Goal: Task Accomplishment & Management: Manage account settings

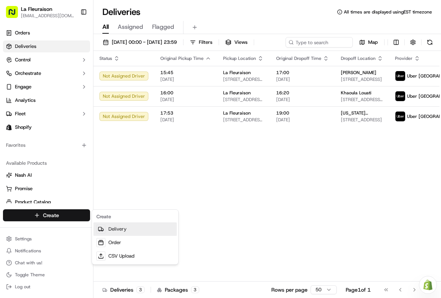
click at [118, 227] on link "Delivery" at bounding box center [134, 228] width 83 height 13
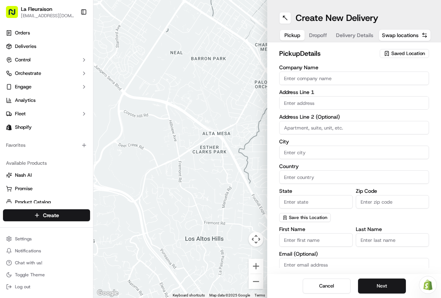
click at [423, 55] on span "Saved Location" at bounding box center [408, 53] width 34 height 7
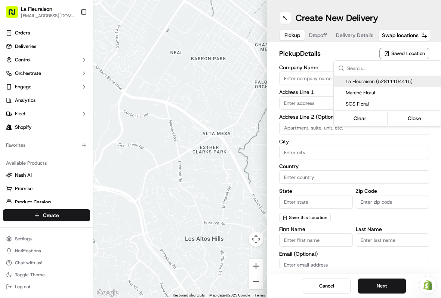
click at [416, 79] on span "La Fleuraison (52811104415)" at bounding box center [392, 81] width 92 height 7
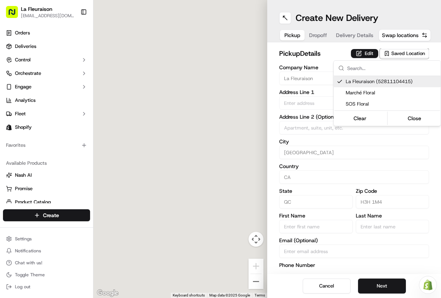
type input "La Fleuraison"
type input "[GEOGRAPHIC_DATA]"
type input "CA"
type input "QC"
type input "H3H 1M4"
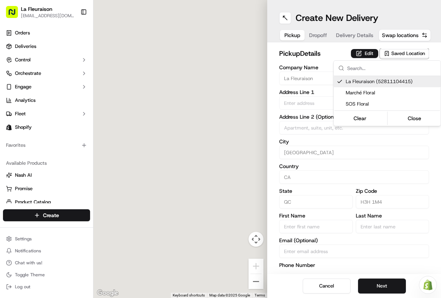
type input "[PHONE_NUMBER]"
type textarea "La Fleuraison"
type input "1970 [GEOGRAPHIC_DATA][PERSON_NAME]"
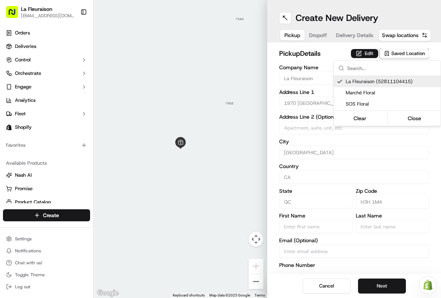
click at [421, 116] on button "Close" at bounding box center [414, 118] width 51 height 10
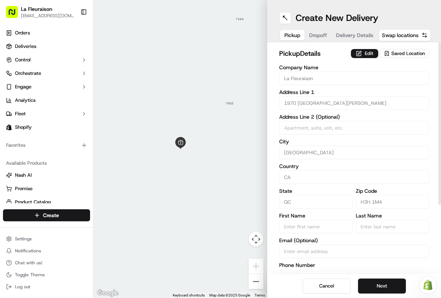
click at [388, 284] on button "Next" at bounding box center [382, 285] width 48 height 15
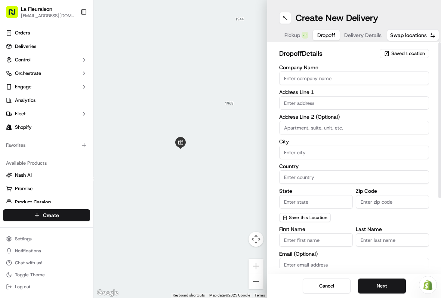
click at [354, 107] on input "text" at bounding box center [354, 102] width 150 height 13
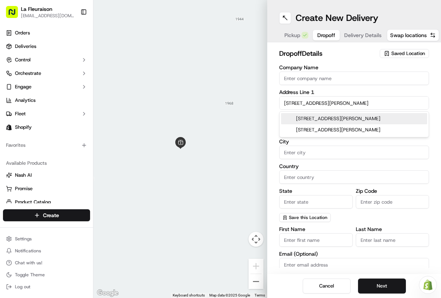
click at [356, 117] on div "[STREET_ADDRESS][PERSON_NAME]" at bounding box center [354, 118] width 146 height 11
type input "[STREET_ADDRESS][PERSON_NAME]"
type input "[GEOGRAPHIC_DATA]"
type input "QC"
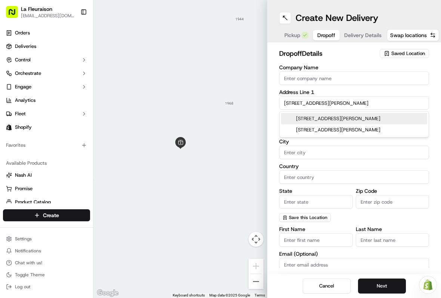
type input "H7P 5S2"
type input "[STREET_ADDRESS][PERSON_NAME]"
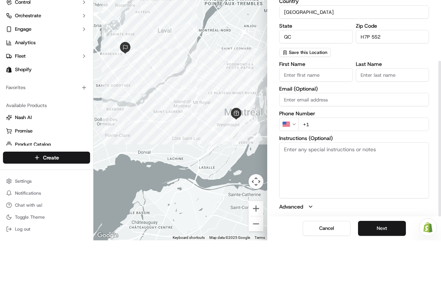
scroll to position [107, 0]
type input "82"
click at [319, 126] on input "First Name" at bounding box center [316, 132] width 74 height 13
type input "[PERSON_NAME]"
click at [390, 126] on input "Last Name" at bounding box center [393, 132] width 74 height 13
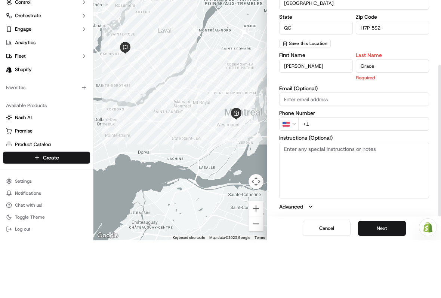
type input "Grace"
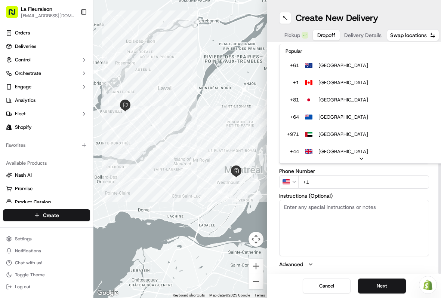
scroll to position [32, 0]
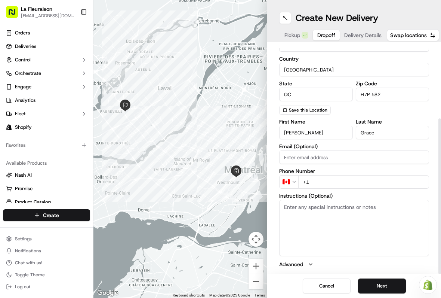
click at [319, 182] on input "+1" at bounding box center [363, 181] width 131 height 13
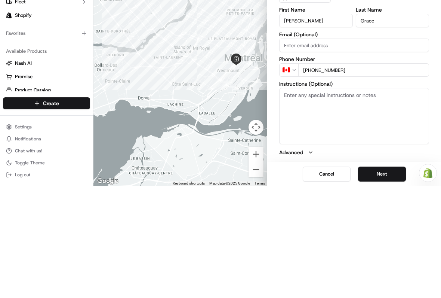
type input "[PHONE_NUMBER]"
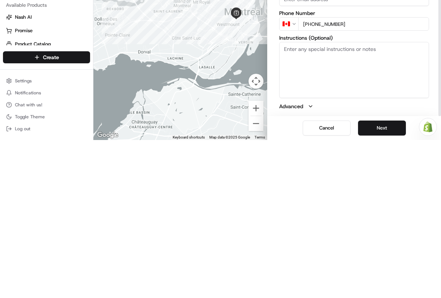
click at [382, 278] on button "Next" at bounding box center [382, 285] width 48 height 15
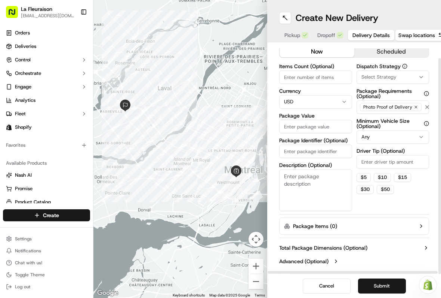
scroll to position [16, 0]
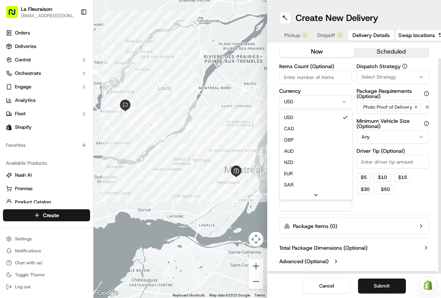
click at [344, 99] on html "La Fleuraison [EMAIL_ADDRESS][DOMAIN_NAME] Toggle Sidebar Orders Deliveries Con…" at bounding box center [220, 149] width 441 height 298
click at [308, 98] on html "La Fleuraison [EMAIL_ADDRESS][DOMAIN_NAME] Toggle Sidebar Orders Deliveries Con…" at bounding box center [220, 149] width 441 height 298
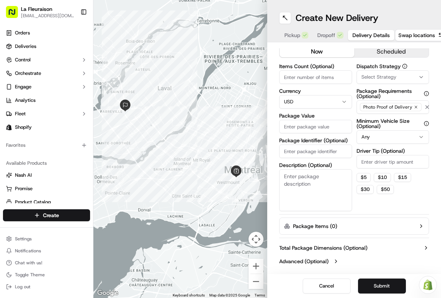
click at [314, 100] on html "La Fleuraison [EMAIL_ADDRESS][DOMAIN_NAME] Toggle Sidebar Orders Deliveries Con…" at bounding box center [220, 149] width 441 height 298
click at [316, 127] on input "Package Value" at bounding box center [315, 126] width 73 height 13
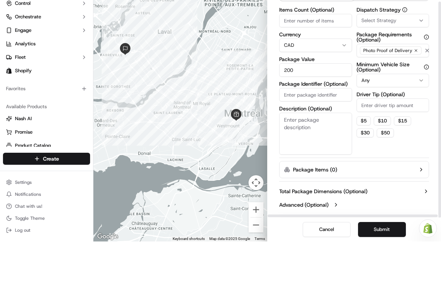
type input "200"
click at [325, 169] on textarea "Description (Optional)" at bounding box center [315, 190] width 73 height 42
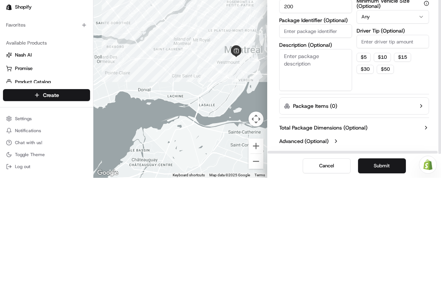
click at [321, 144] on input "Package Identifier (Optional)" at bounding box center [315, 150] width 73 height 13
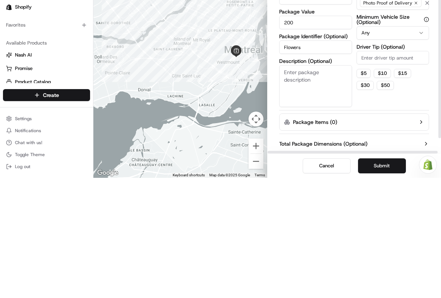
scroll to position [0, 0]
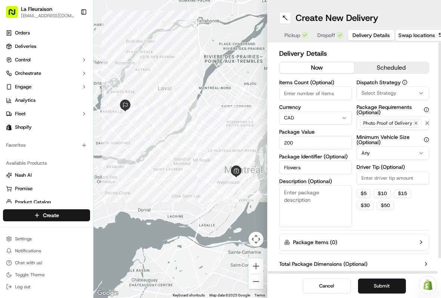
click at [384, 285] on button "Submit" at bounding box center [382, 285] width 48 height 15
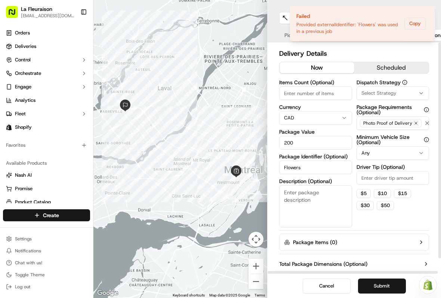
click at [309, 169] on input "Flowers" at bounding box center [315, 166] width 73 height 13
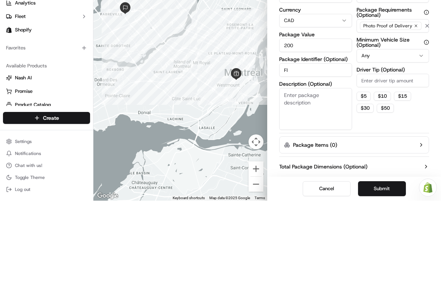
type input "F"
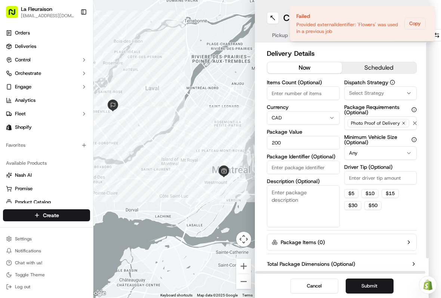
click at [381, 68] on button "scheduled" at bounding box center [379, 67] width 75 height 11
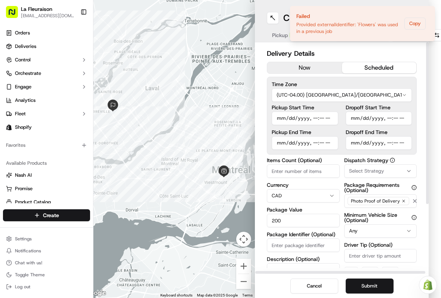
click at [298, 63] on button "now" at bounding box center [304, 67] width 75 height 11
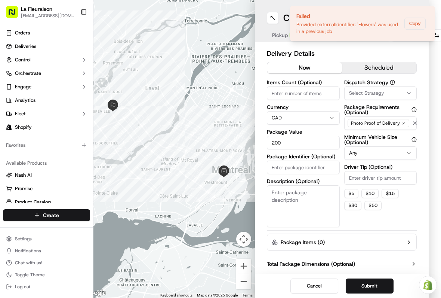
click at [372, 287] on button "Submit" at bounding box center [370, 285] width 48 height 15
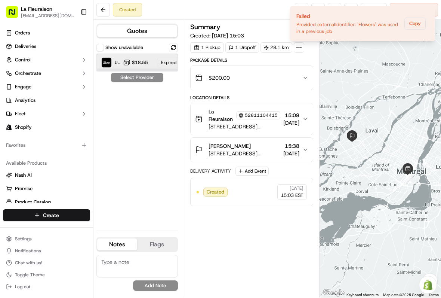
click at [114, 58] on div "Uber [GEOGRAPHIC_DATA]" at bounding box center [110, 62] width 19 height 10
click at [102, 6] on button at bounding box center [102, 9] width 13 height 13
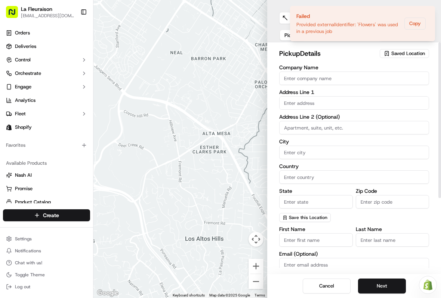
click at [418, 53] on span "Saved Location" at bounding box center [408, 53] width 34 height 7
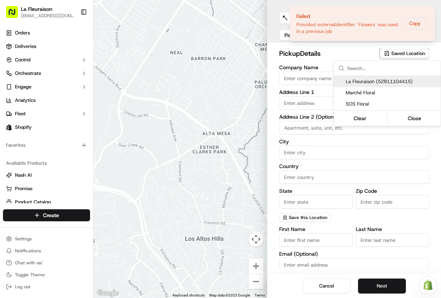
click at [37, 48] on html "La Fleuraison [EMAIL_ADDRESS][DOMAIN_NAME] Toggle Sidebar Orders Deliveries Con…" at bounding box center [220, 149] width 441 height 298
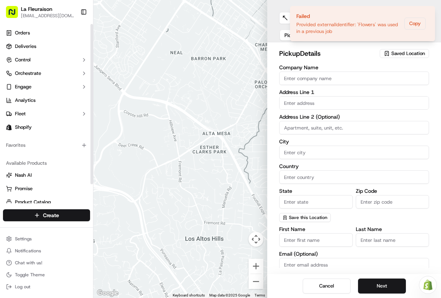
click at [30, 47] on span "Deliveries" at bounding box center [25, 46] width 21 height 7
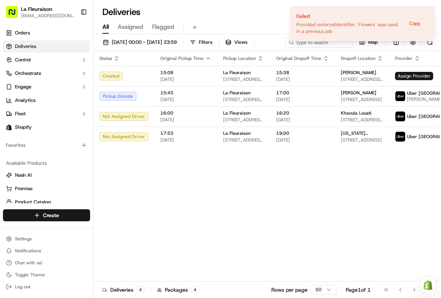
click at [352, 82] on span "[STREET_ADDRESS][PERSON_NAME]" at bounding box center [362, 79] width 42 height 6
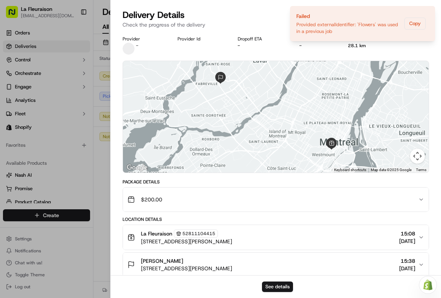
click at [283, 284] on button "See details" at bounding box center [277, 286] width 31 height 10
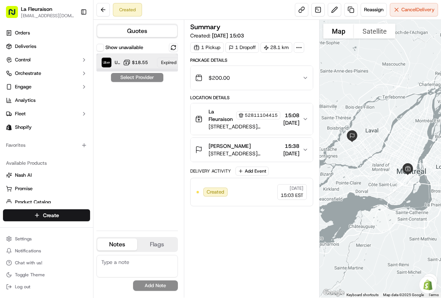
click at [116, 61] on span "Uber [GEOGRAPHIC_DATA]" at bounding box center [117, 62] width 5 height 6
click at [110, 65] on img at bounding box center [107, 63] width 10 height 10
click at [110, 61] on img at bounding box center [107, 63] width 10 height 10
click at [107, 61] on img at bounding box center [107, 63] width 10 height 10
click at [104, 66] on img at bounding box center [107, 63] width 10 height 10
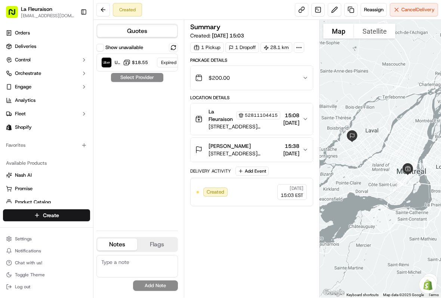
click at [134, 80] on div "Show unavailable Uber Canada $18.55 Expired Select Provider" at bounding box center [136, 133] width 81 height 181
click at [104, 67] on img at bounding box center [107, 63] width 10 height 10
click at [126, 79] on div "Show unavailable Uber Canada $18.55 Expired Select Provider" at bounding box center [136, 133] width 81 height 181
click at [100, 12] on button at bounding box center [102, 9] width 13 height 13
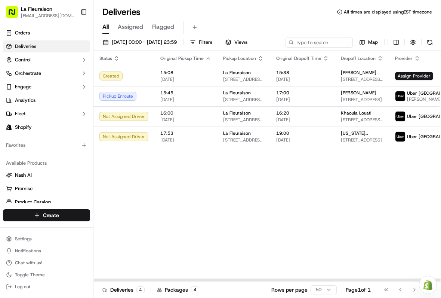
click at [307, 82] on span "[DATE]" at bounding box center [302, 79] width 53 height 6
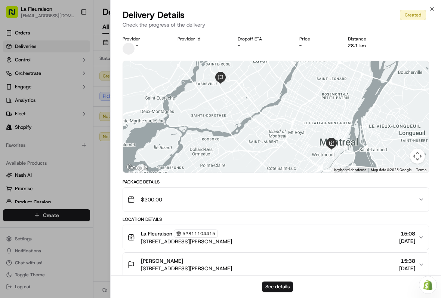
click at [419, 13] on div "Created" at bounding box center [413, 15] width 26 height 10
click at [412, 15] on div "Created" at bounding box center [413, 15] width 26 height 10
click at [413, 13] on div "Created" at bounding box center [413, 15] width 26 height 10
click at [414, 16] on div "Created" at bounding box center [413, 15] width 26 height 10
click at [412, 17] on div "Created" at bounding box center [413, 15] width 26 height 10
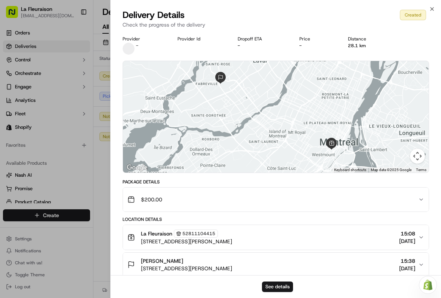
click at [412, 17] on div "Created" at bounding box center [413, 15] width 26 height 10
click at [415, 10] on div "Created" at bounding box center [413, 15] width 26 height 10
click at [415, 18] on div "Created" at bounding box center [413, 15] width 26 height 10
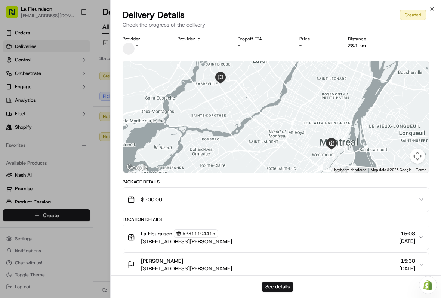
click at [414, 16] on div "Created" at bounding box center [413, 15] width 26 height 10
click at [411, 16] on div "Created" at bounding box center [413, 15] width 26 height 10
click at [436, 4] on div "Close Delivery Details Created Check the progress of the delivery Provider - Pr…" at bounding box center [275, 149] width 331 height 298
click at [436, 7] on div "Close Delivery Details Created Check the progress of the delivery Provider - Pr…" at bounding box center [275, 149] width 331 height 298
click at [433, 9] on icon "button" at bounding box center [432, 9] width 6 height 6
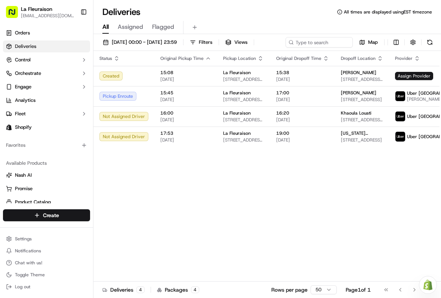
click at [433, 8] on div "Deliveries All times are displayed using EST timezone" at bounding box center [267, 12] width 348 height 12
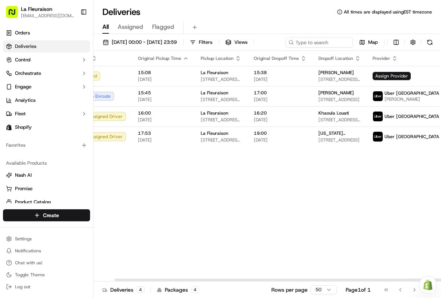
scroll to position [0, 22]
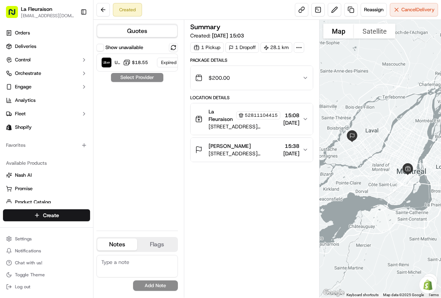
click at [418, 12] on span "Cancel Delivery" at bounding box center [417, 9] width 33 height 7
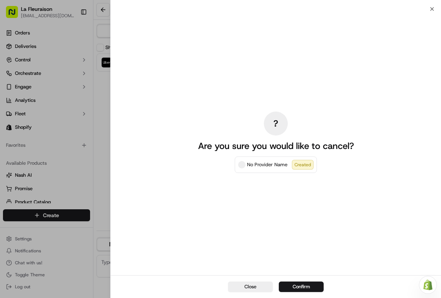
click at [303, 168] on div "Created" at bounding box center [303, 165] width 22 height 10
click at [294, 291] on button "Confirm" at bounding box center [301, 286] width 45 height 10
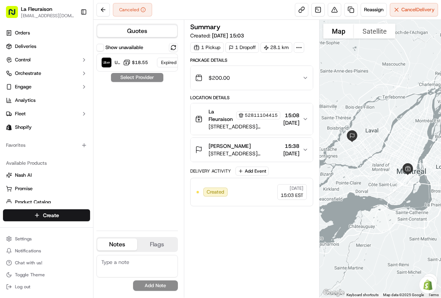
click at [350, 13] on link at bounding box center [350, 9] width 13 height 13
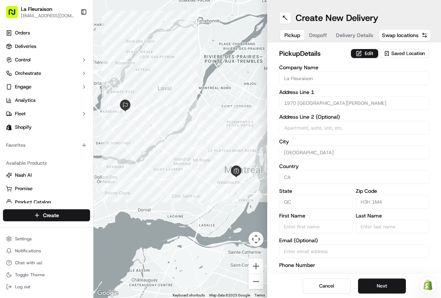
click at [379, 286] on button "Next" at bounding box center [382, 285] width 48 height 15
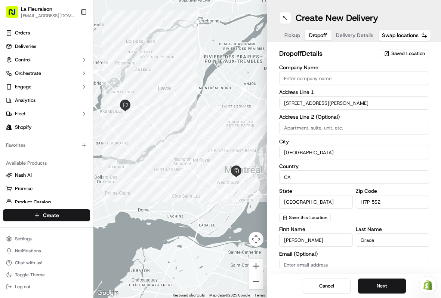
click at [378, 291] on button "Next" at bounding box center [382, 285] width 48 height 15
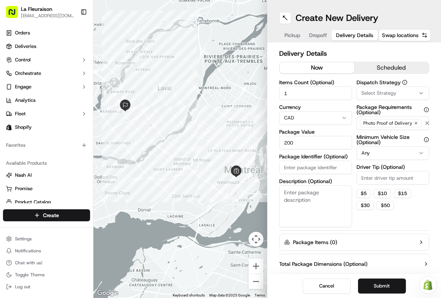
click at [299, 142] on input "200" at bounding box center [315, 142] width 73 height 13
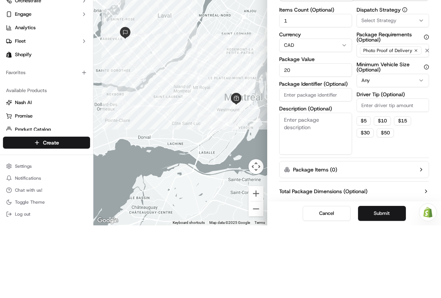
type input "2"
type input "150"
click at [381, 278] on button "Submit" at bounding box center [382, 285] width 48 height 15
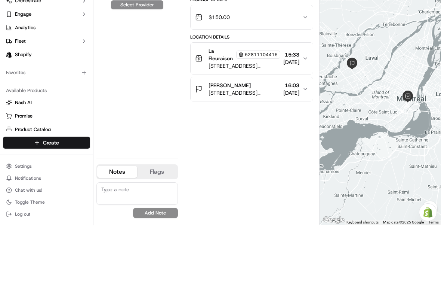
click at [107, 58] on img at bounding box center [107, 63] width 10 height 10
click at [131, 73] on button "Assign Provider" at bounding box center [137, 77] width 53 height 9
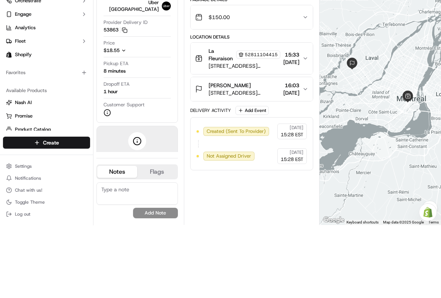
click at [30, 56] on span "Control" at bounding box center [23, 59] width 16 height 7
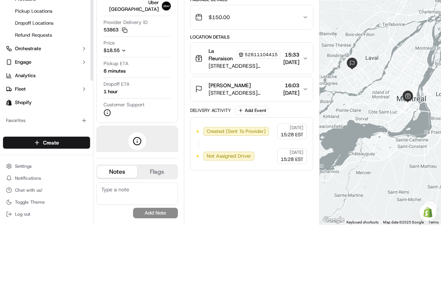
click at [29, 43] on link "Deliveries" at bounding box center [46, 46] width 87 height 12
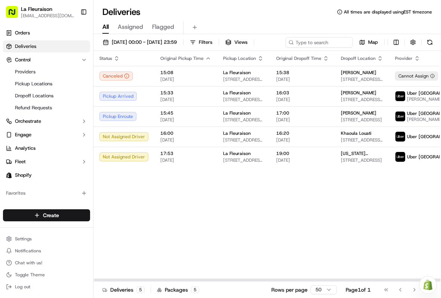
click at [341, 96] on span "[PERSON_NAME]" at bounding box center [359, 93] width 36 height 6
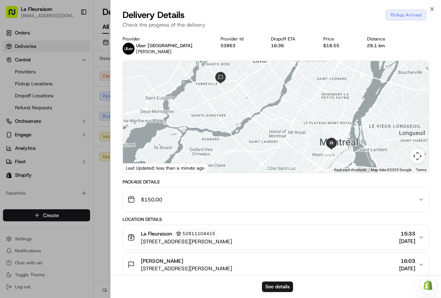
click at [431, 2] on div "Close Delivery Details Pickup Arrived Check the progress of the delivery Provid…" at bounding box center [275, 149] width 331 height 298
click at [433, 8] on icon "button" at bounding box center [432, 9] width 6 height 6
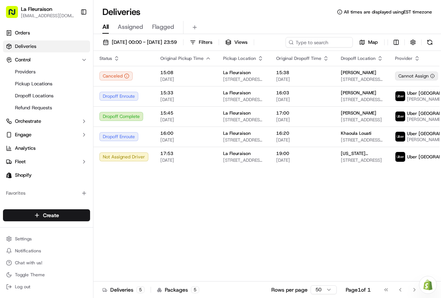
click at [147, 41] on span "[DATE] 00:00 - [DATE] 23:59" at bounding box center [144, 42] width 65 height 7
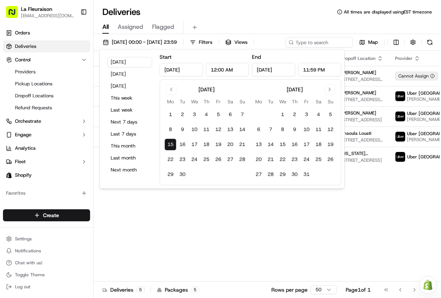
click at [182, 144] on button "16" at bounding box center [182, 144] width 12 height 12
type input "Sep 16, 2025"
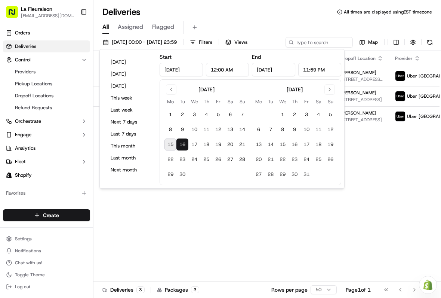
click at [219, 234] on div "Status Original Pickup Time Pickup Location Original Dropoff Time Dropoff Locat…" at bounding box center [295, 166] width 404 height 230
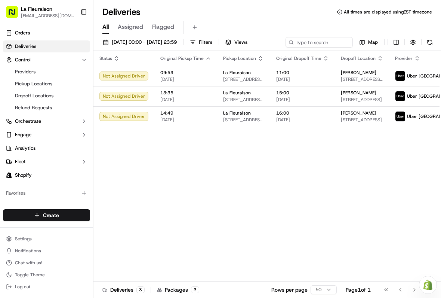
click at [131, 40] on span "16/09/2025 00:00 - 16/09/2025 23:59" at bounding box center [144, 42] width 65 height 7
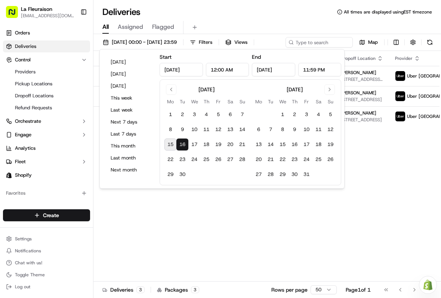
click at [165, 142] on button "15" at bounding box center [170, 144] width 12 height 12
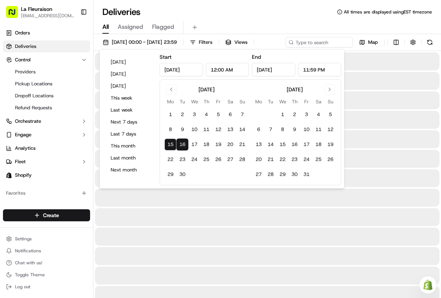
type input "Sep 15, 2025"
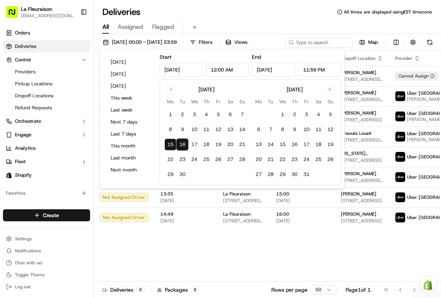
click at [167, 146] on button "15" at bounding box center [170, 144] width 12 height 12
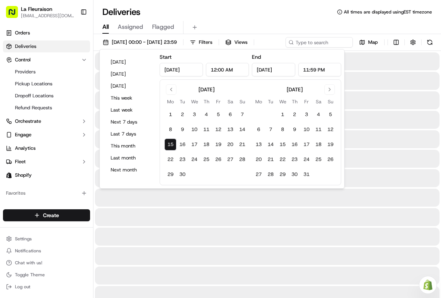
type input "Sep 15, 2025"
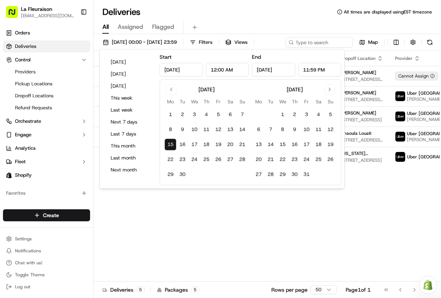
click at [173, 139] on button "15" at bounding box center [170, 144] width 12 height 12
click at [169, 143] on button "15" at bounding box center [170, 144] width 12 height 12
click at [203, 229] on div "Status Original Pickup Time Pickup Location Original Dropoff Time Dropoff Locat…" at bounding box center [295, 166] width 404 height 230
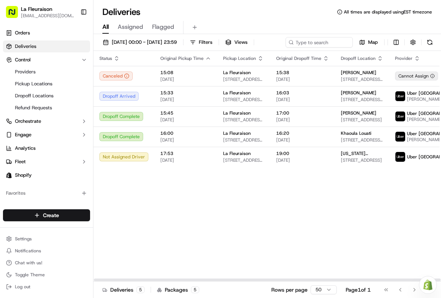
click at [119, 124] on td "Dropoff Complete" at bounding box center [123, 116] width 61 height 20
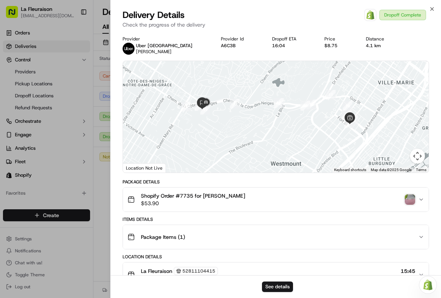
click at [408, 196] on img "button" at bounding box center [410, 199] width 10 height 10
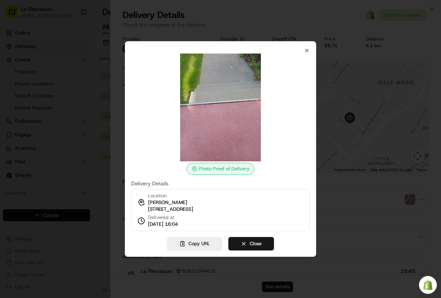
click at [302, 41] on div "Photo Proof of Delivery Delivery Details Location Karelle Kablan 4854 Chem. de …" at bounding box center [220, 148] width 191 height 215
click at [309, 47] on icon "button" at bounding box center [307, 50] width 6 height 6
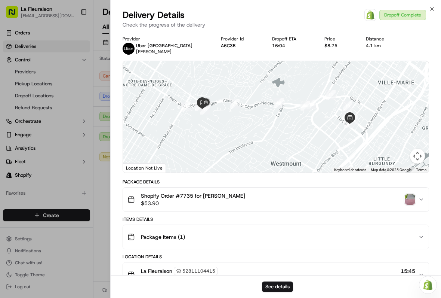
click at [436, 6] on div "Close Delivery Details Open Order in Shopify Dropoff Complete Check the progres…" at bounding box center [275, 149] width 331 height 298
click at [433, 7] on icon "button" at bounding box center [432, 9] width 6 height 6
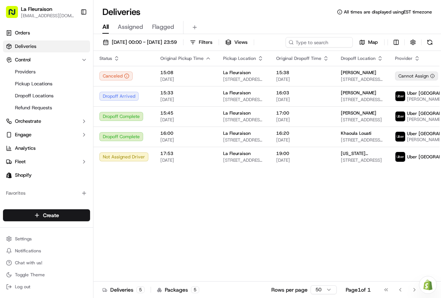
click at [299, 143] on span "[DATE]" at bounding box center [302, 140] width 53 height 6
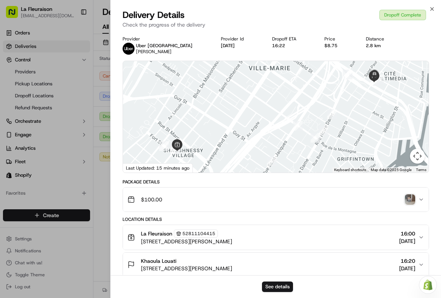
click at [412, 199] on img "button" at bounding box center [410, 199] width 10 height 10
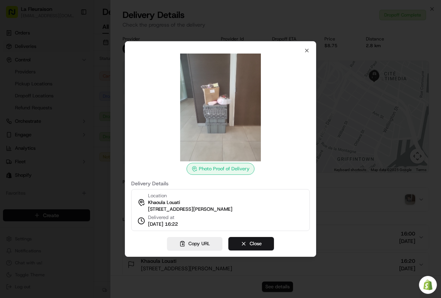
click at [309, 50] on icon "button" at bounding box center [307, 50] width 6 height 6
